Goal: Find specific page/section: Find specific page/section

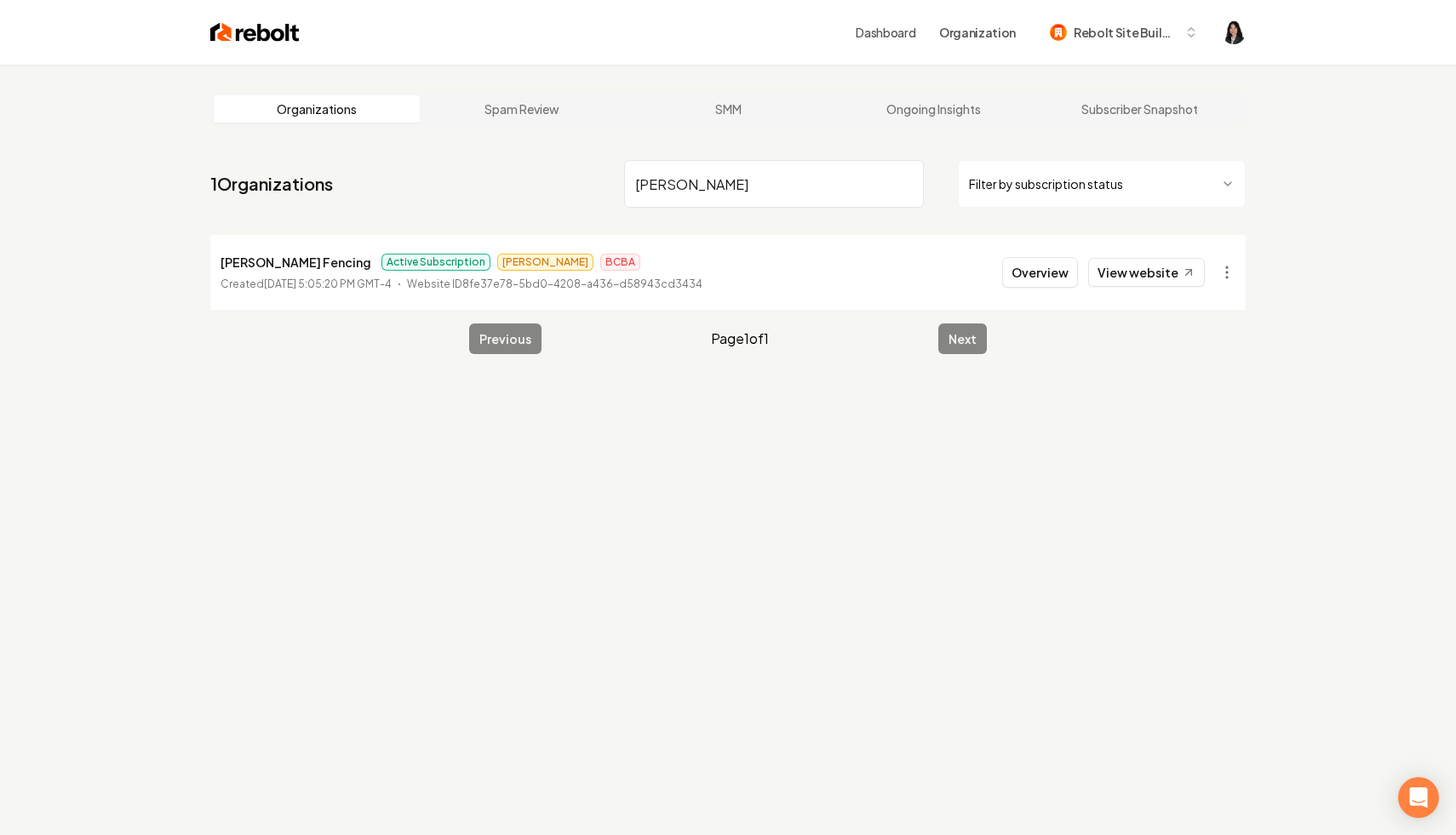
click at [902, 184] on input "[PERSON_NAME]" at bounding box center [774, 184] width 300 height 48
click at [1002, 172] on html "Dashboard Organization Rebolt Site Builder Organizations Spam Review SMM Ongoin…" at bounding box center [728, 418] width 1456 height 835
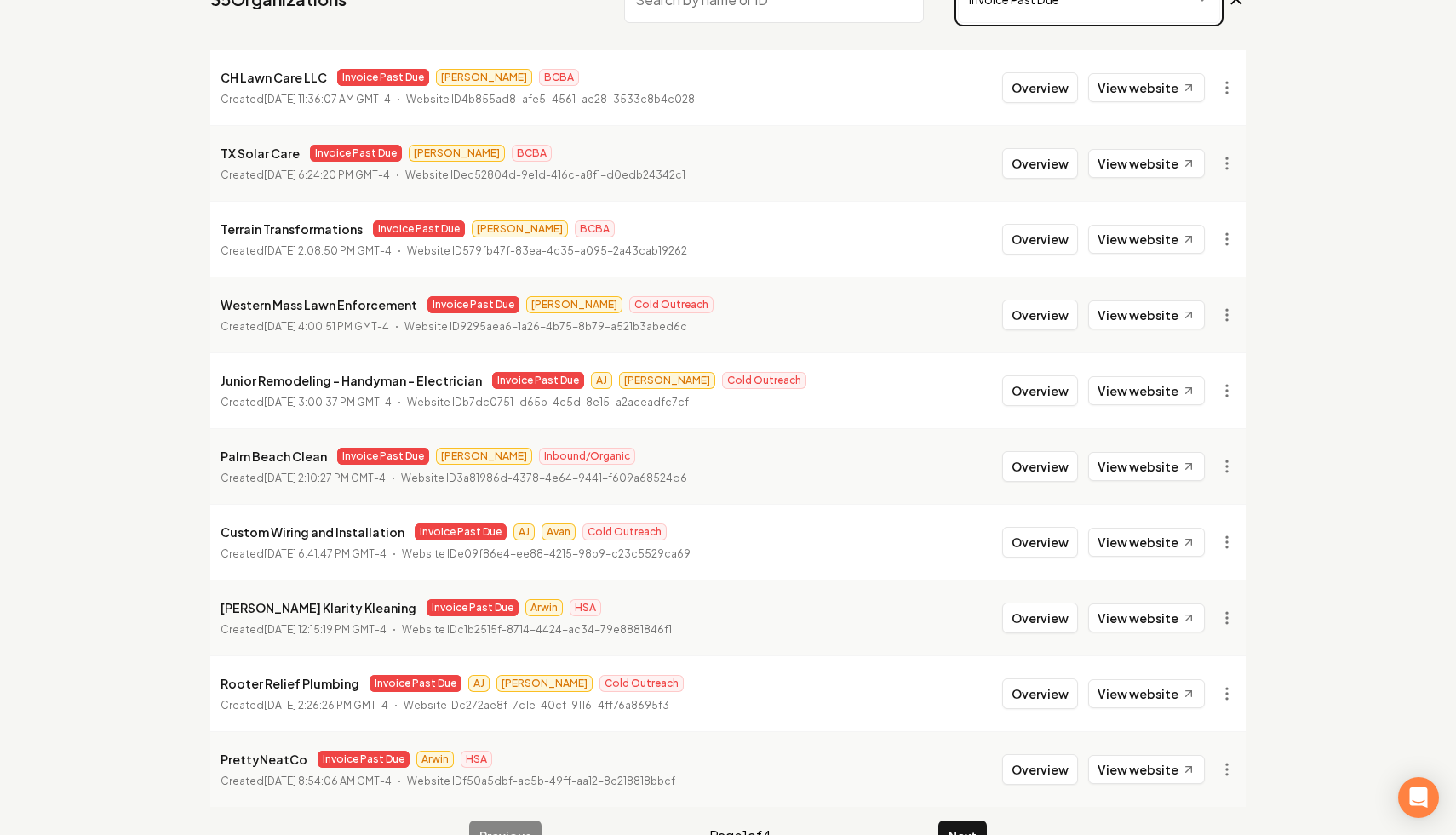
scroll to position [228, 0]
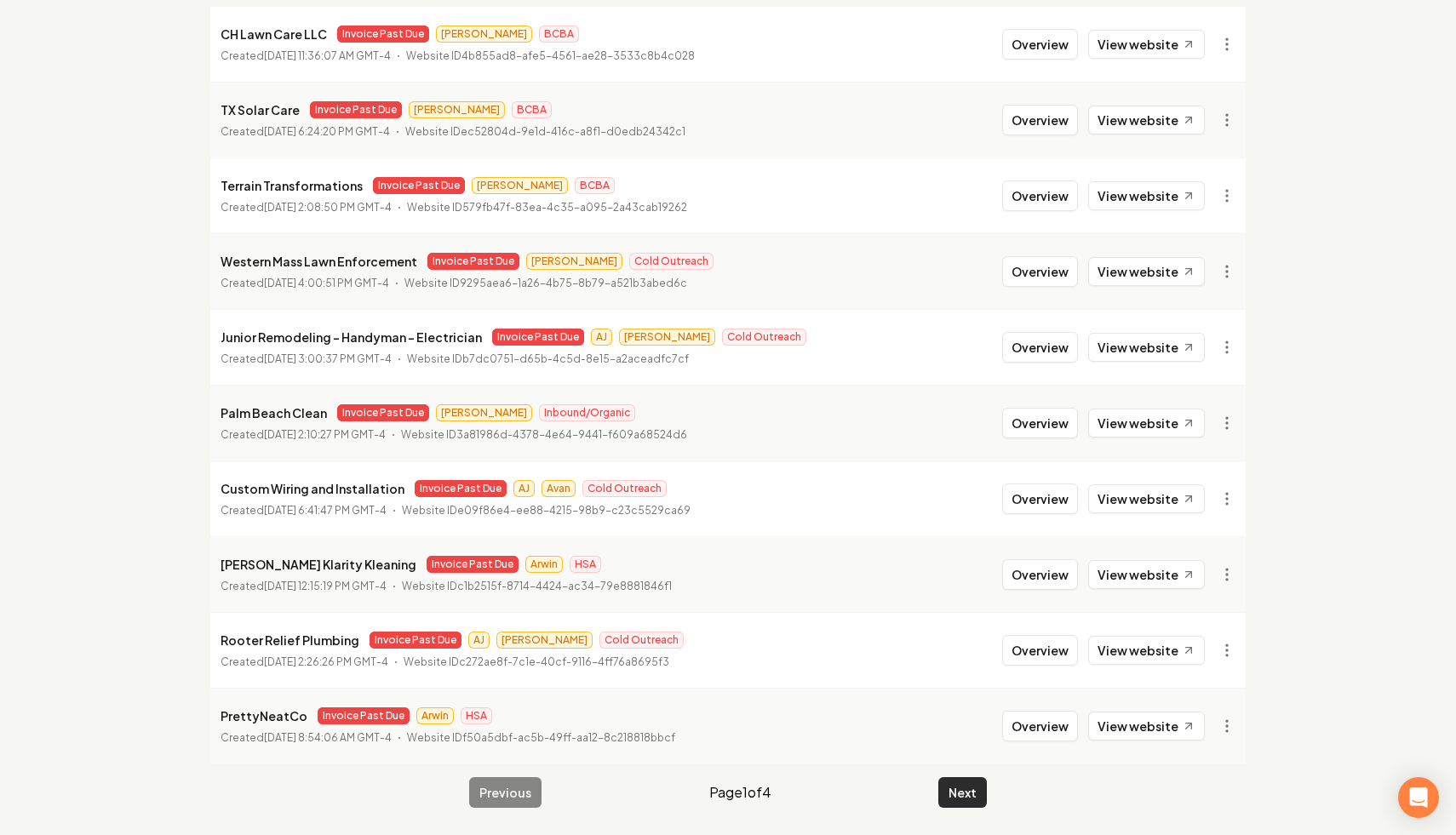
click at [961, 789] on button "Next" at bounding box center [962, 793] width 49 height 30
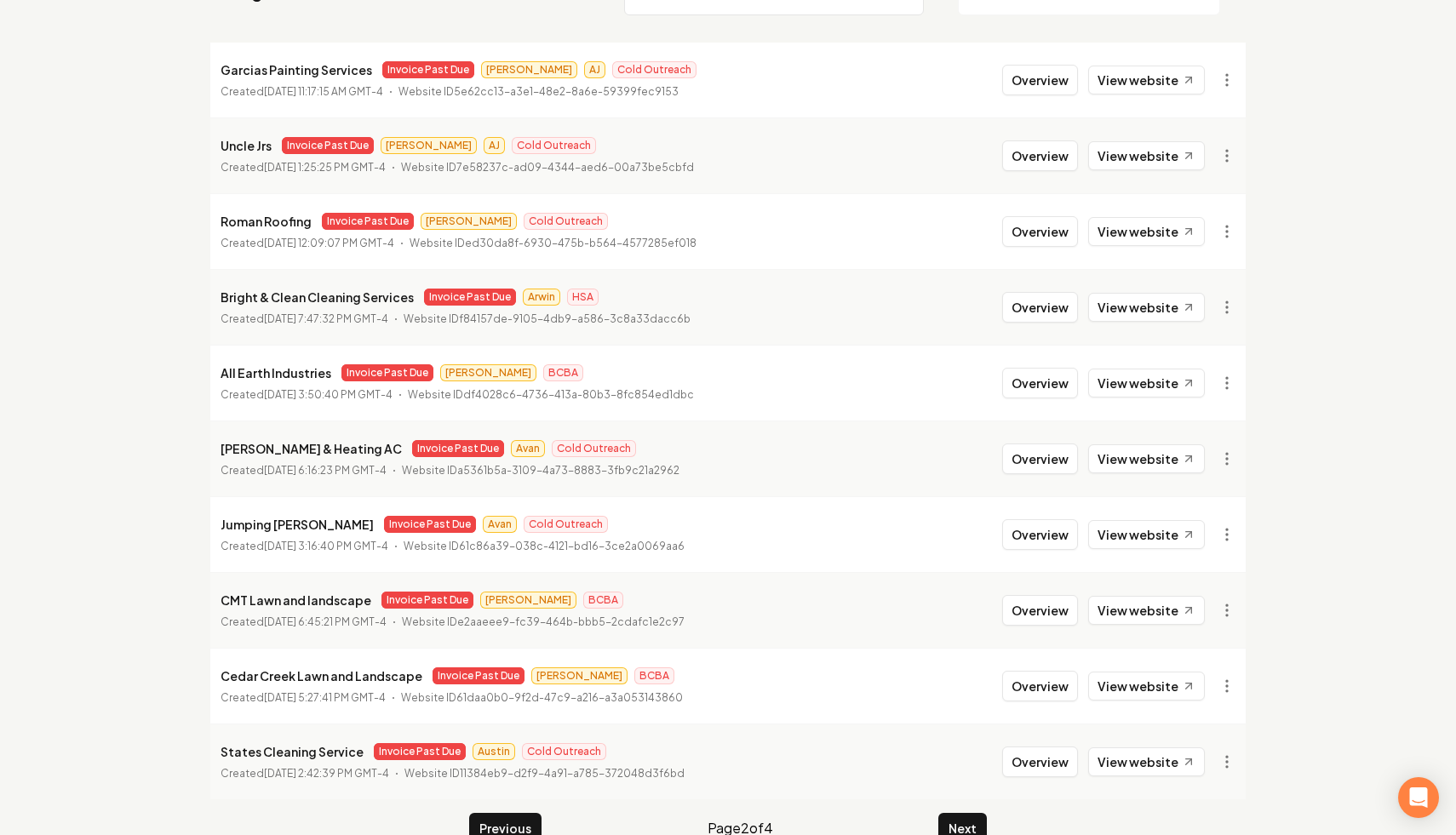
scroll to position [228, 0]
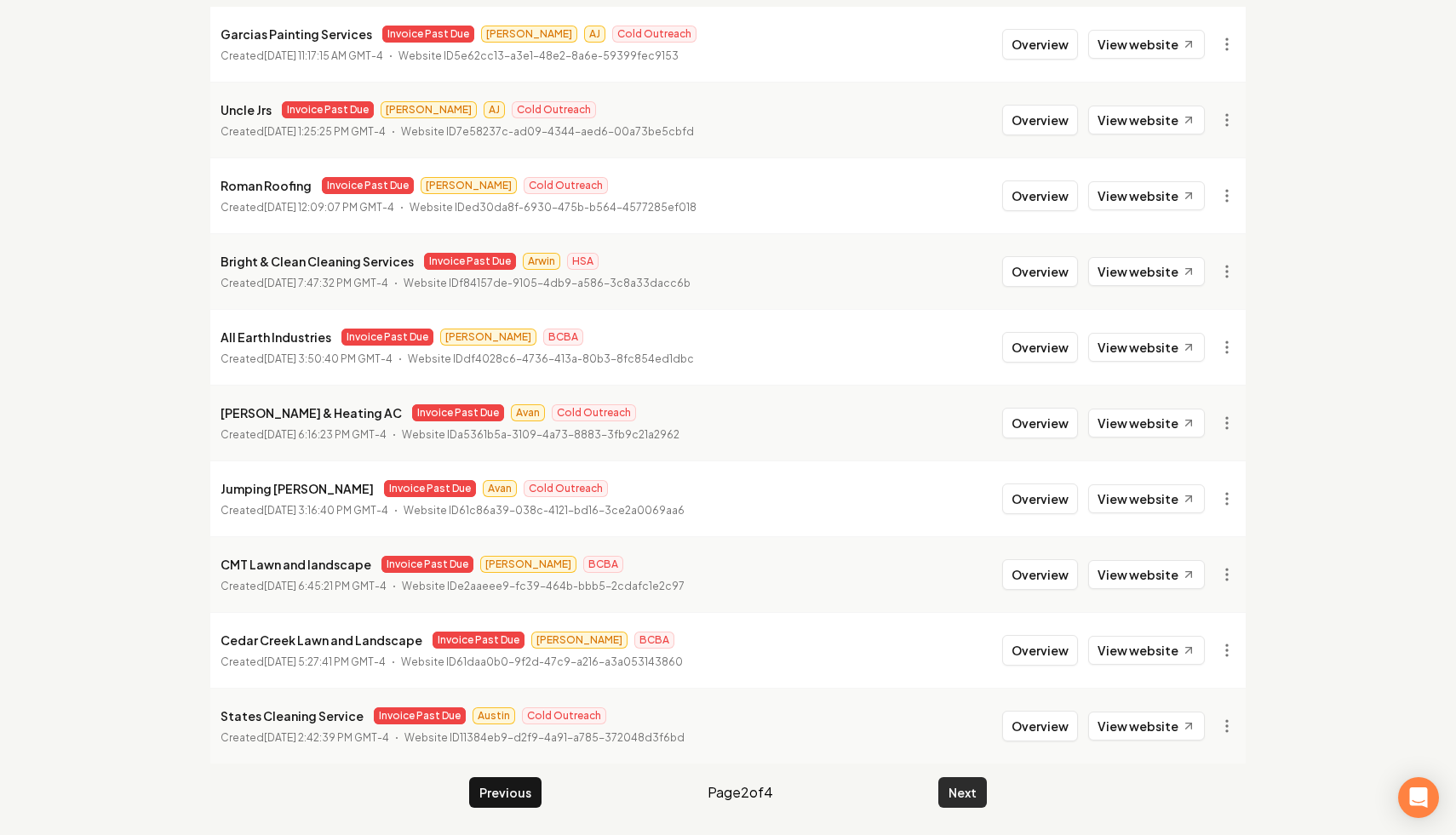
click at [962, 787] on button "Next" at bounding box center [962, 793] width 49 height 30
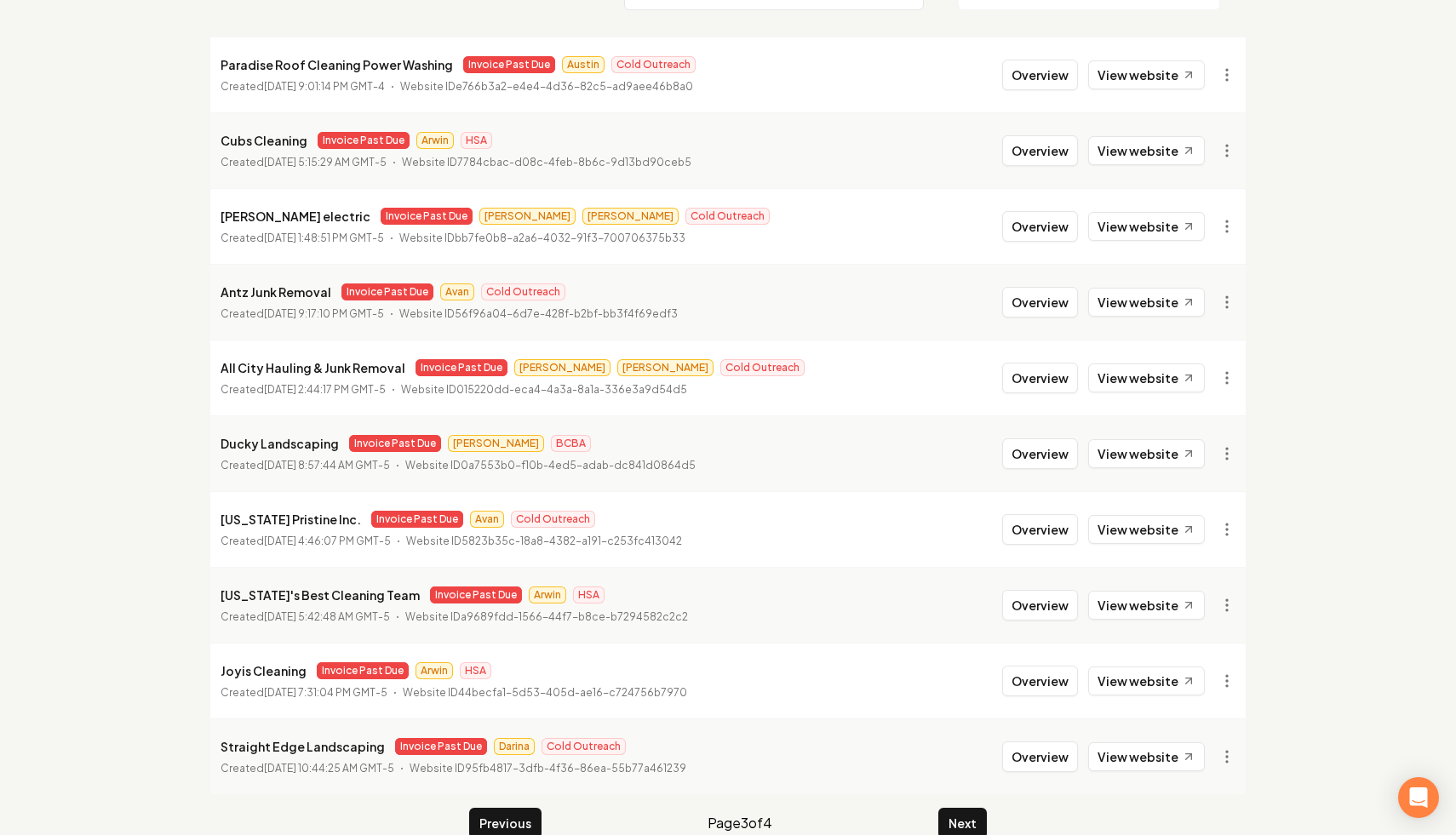
scroll to position [228, 0]
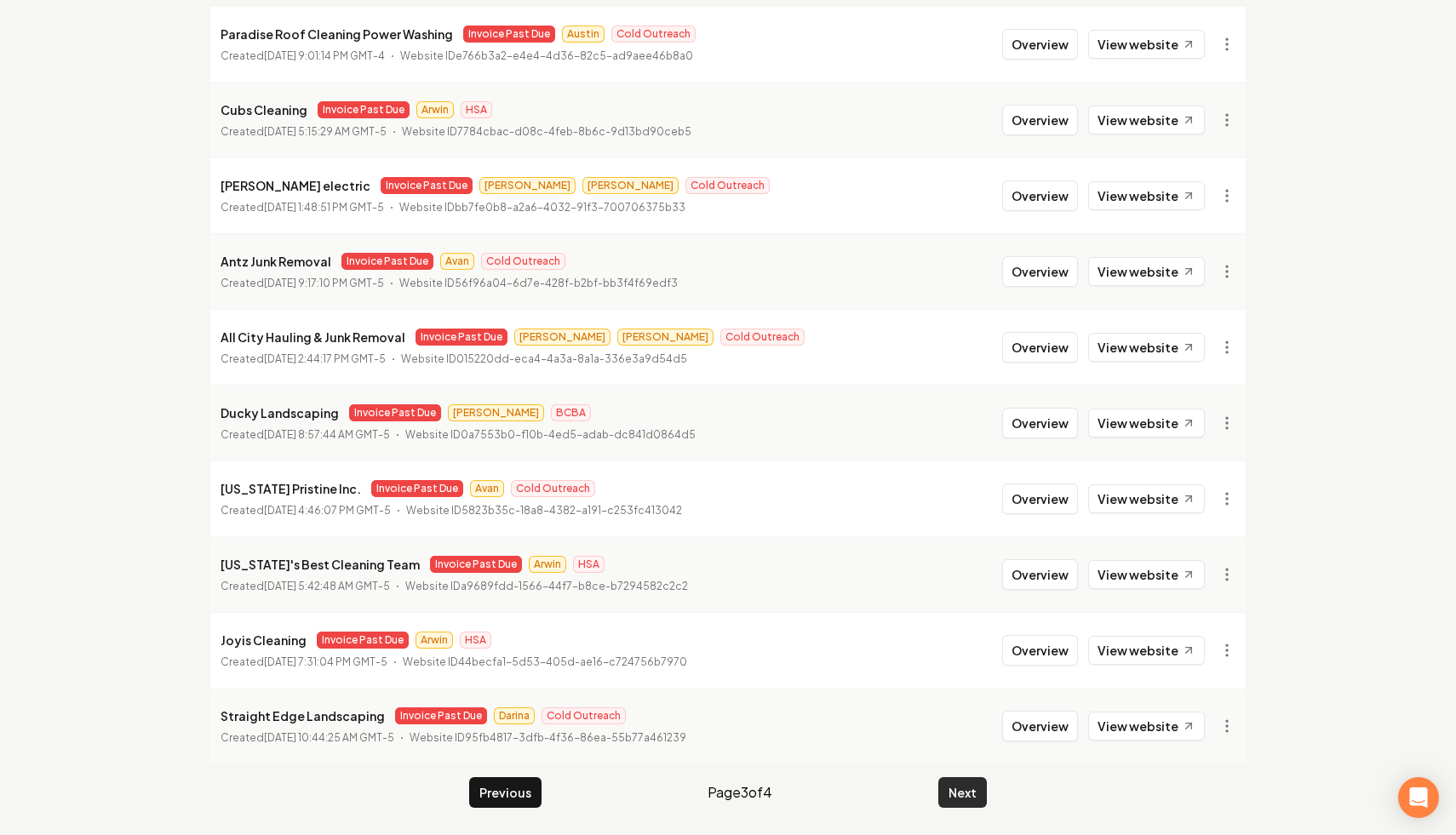
click at [969, 779] on button "Next" at bounding box center [962, 793] width 49 height 30
